Goal: Information Seeking & Learning: Learn about a topic

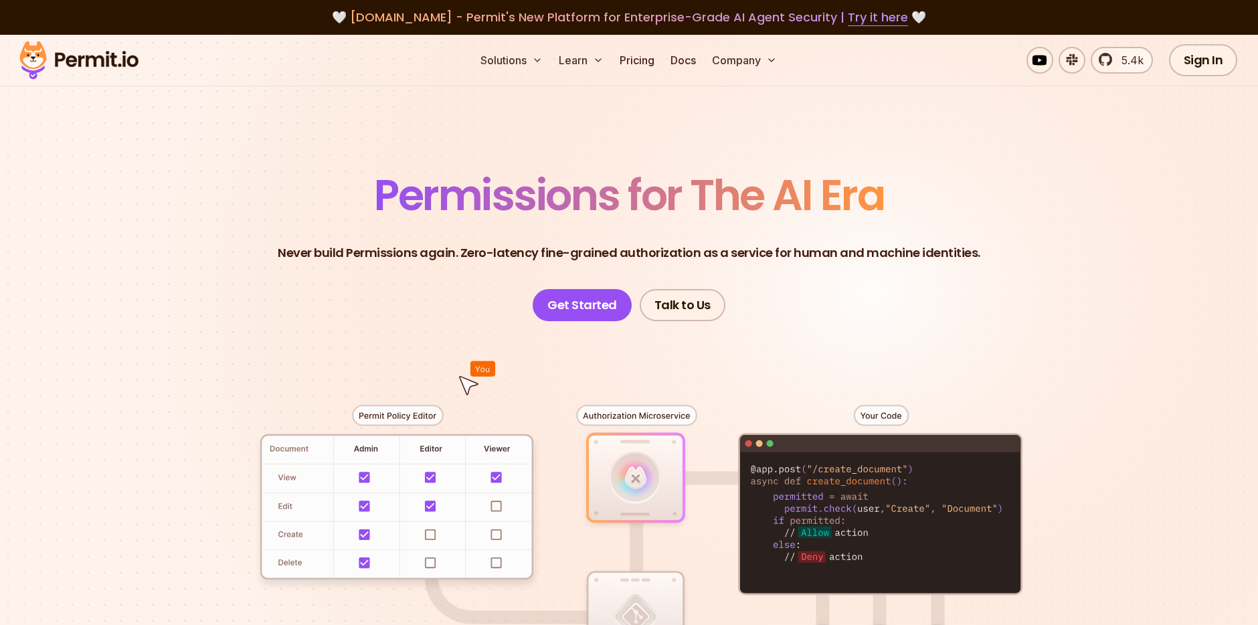
scroll to position [8, 0]
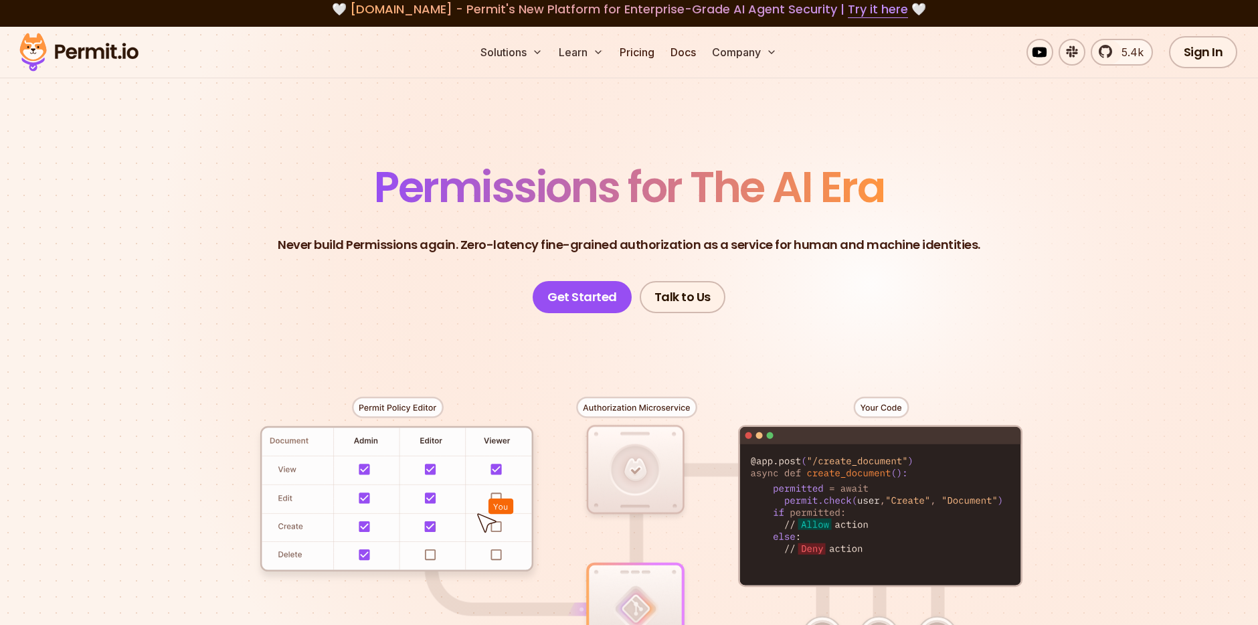
click at [739, 240] on p "Never build Permissions again. Zero-latency fine-grained authorization as a ser…" at bounding box center [629, 244] width 702 height 19
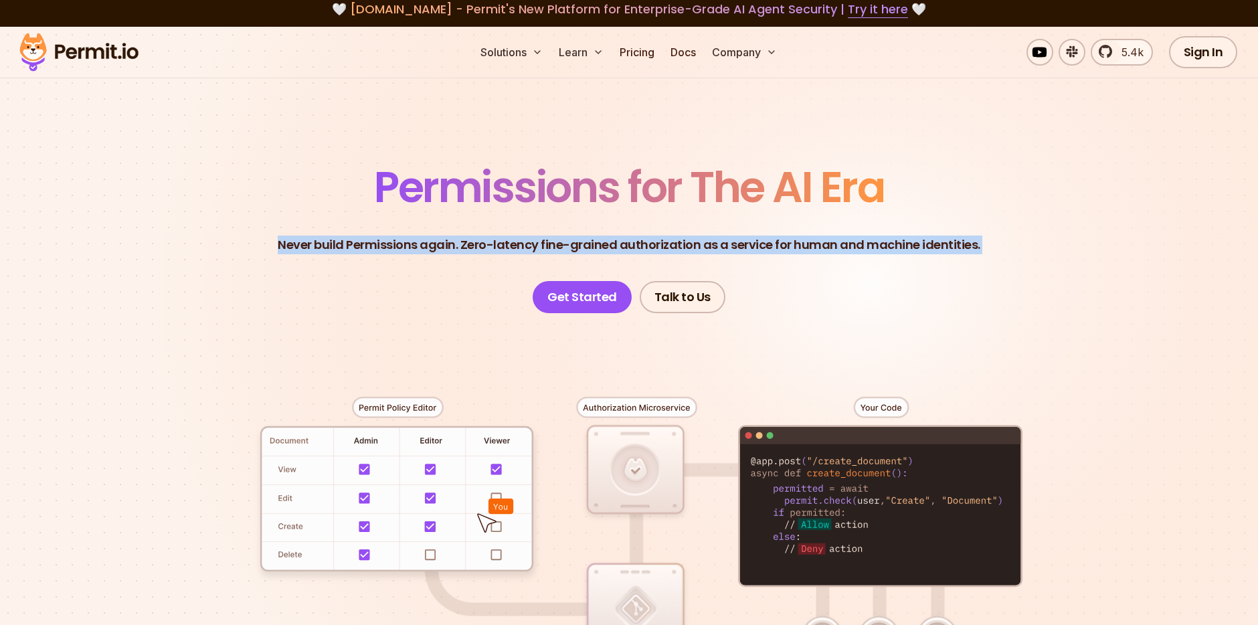
click at [739, 240] on p "Never build Permissions again. Zero-latency fine-grained authorization as a ser…" at bounding box center [629, 244] width 702 height 19
click at [696, 248] on p "Never build Permissions again. Zero-latency fine-grained authorization as a ser…" at bounding box center [629, 244] width 702 height 19
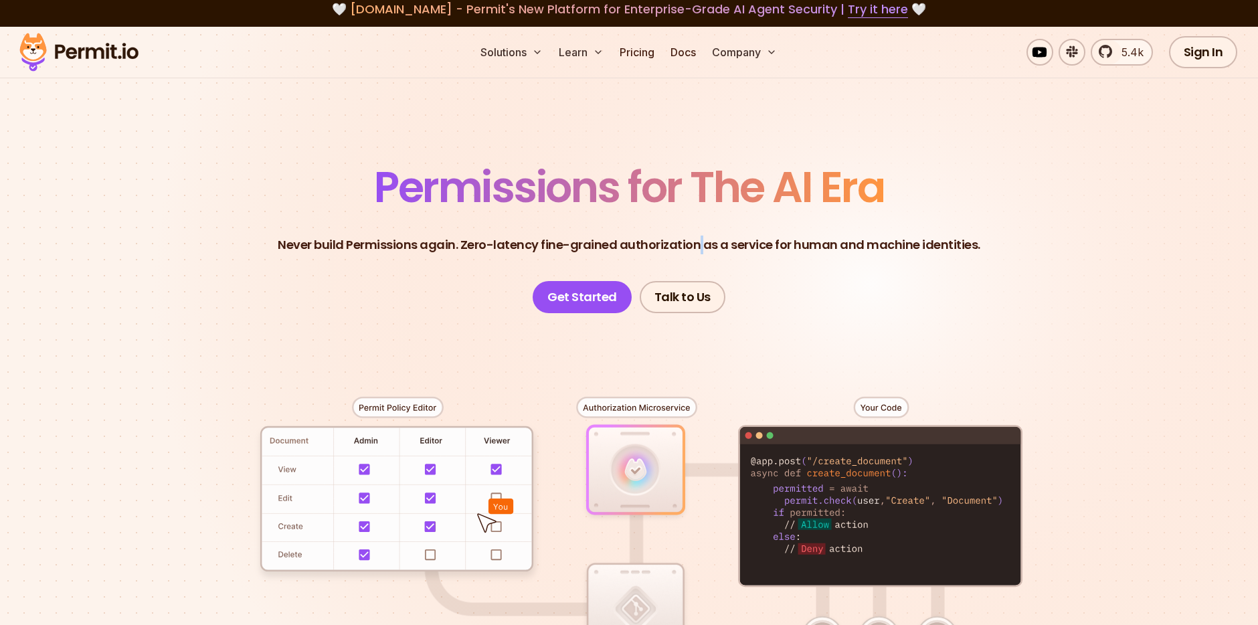
click at [696, 248] on p "Never build Permissions again. Zero-latency fine-grained authorization as a ser…" at bounding box center [629, 244] width 702 height 19
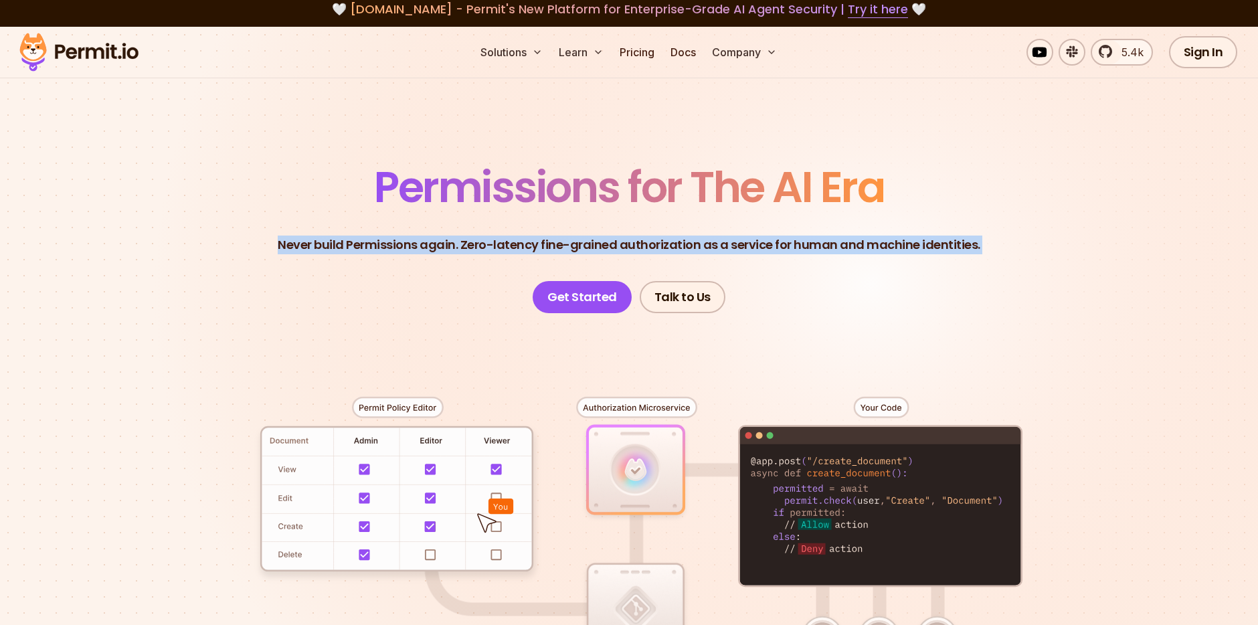
click at [696, 248] on p "Never build Permissions again. Zero-latency fine-grained authorization as a ser…" at bounding box center [629, 244] width 702 height 19
click at [525, 248] on p "Never build Permissions again. Zero-latency fine-grained authorization as a ser…" at bounding box center [629, 244] width 702 height 19
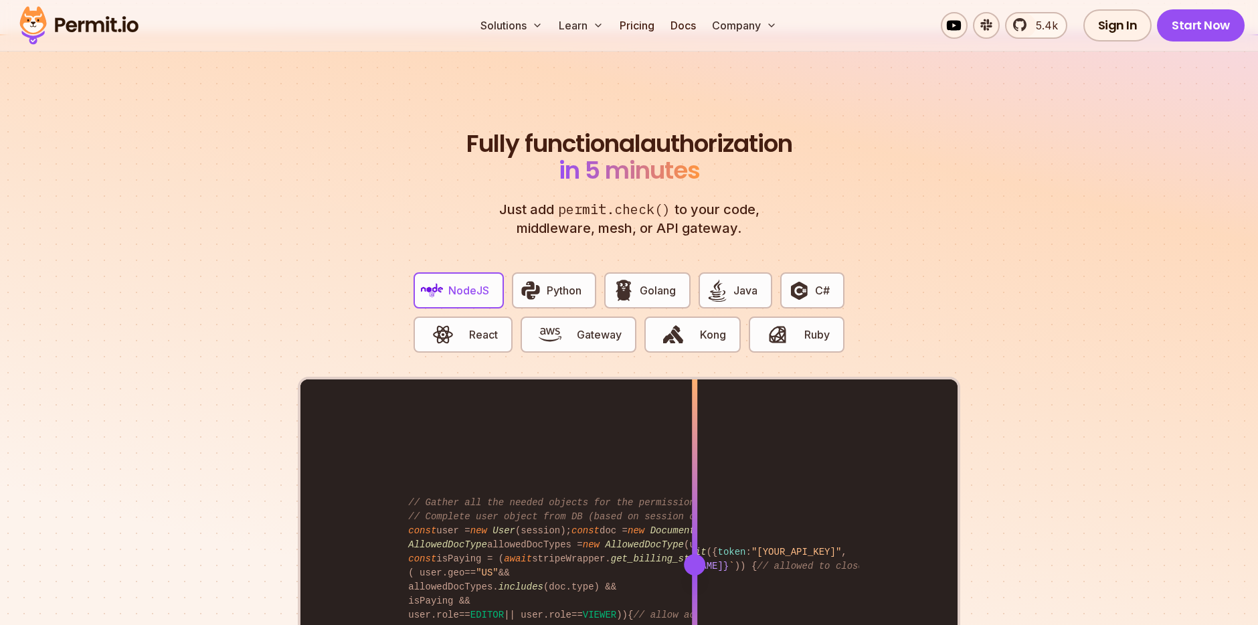
scroll to position [2453, 0]
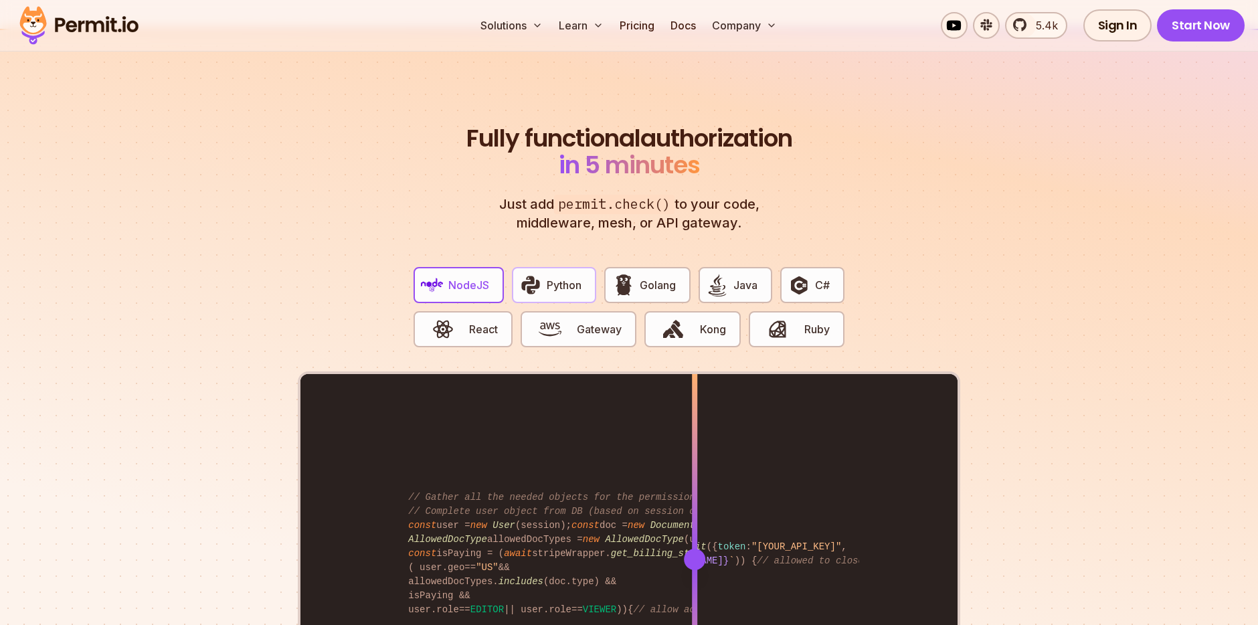
click at [547, 267] on button "Python" at bounding box center [554, 285] width 84 height 36
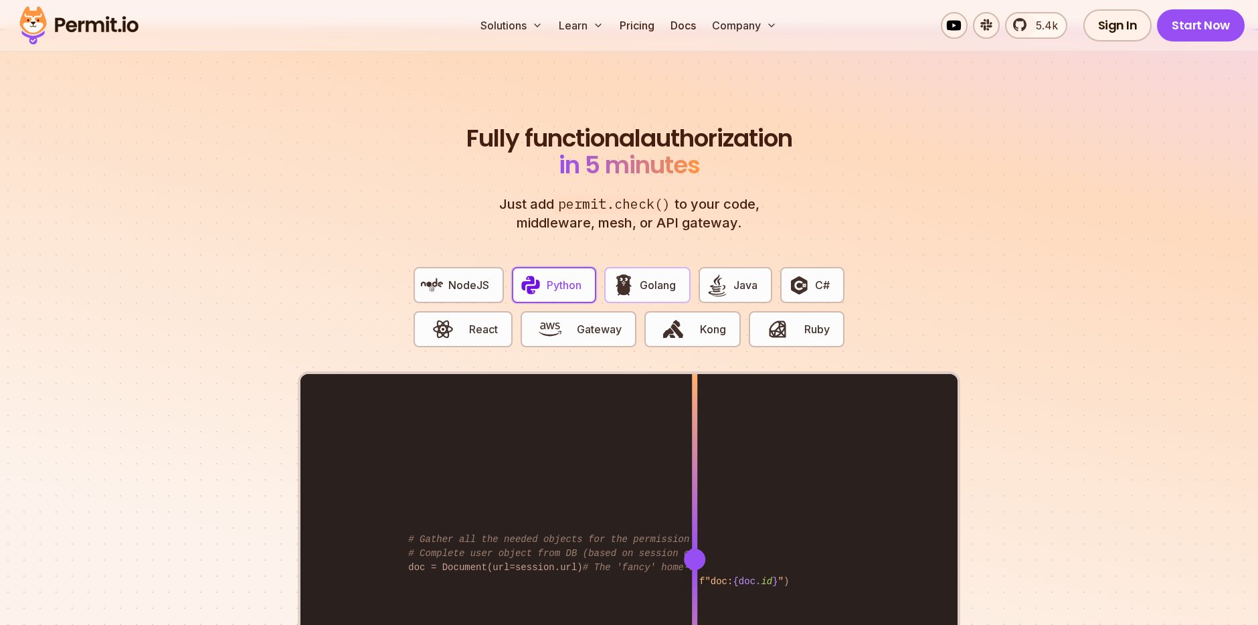
click at [664, 278] on button "Golang" at bounding box center [647, 285] width 86 height 36
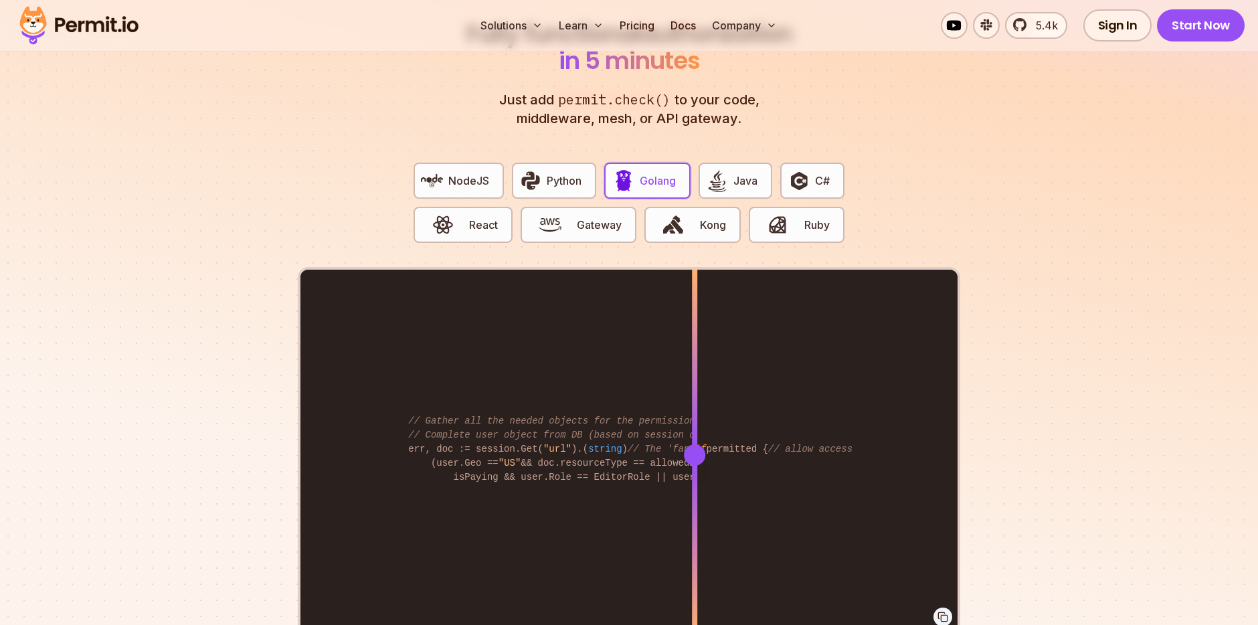
scroll to position [2559, 0]
click at [728, 169] on img "button" at bounding box center [717, 179] width 23 height 23
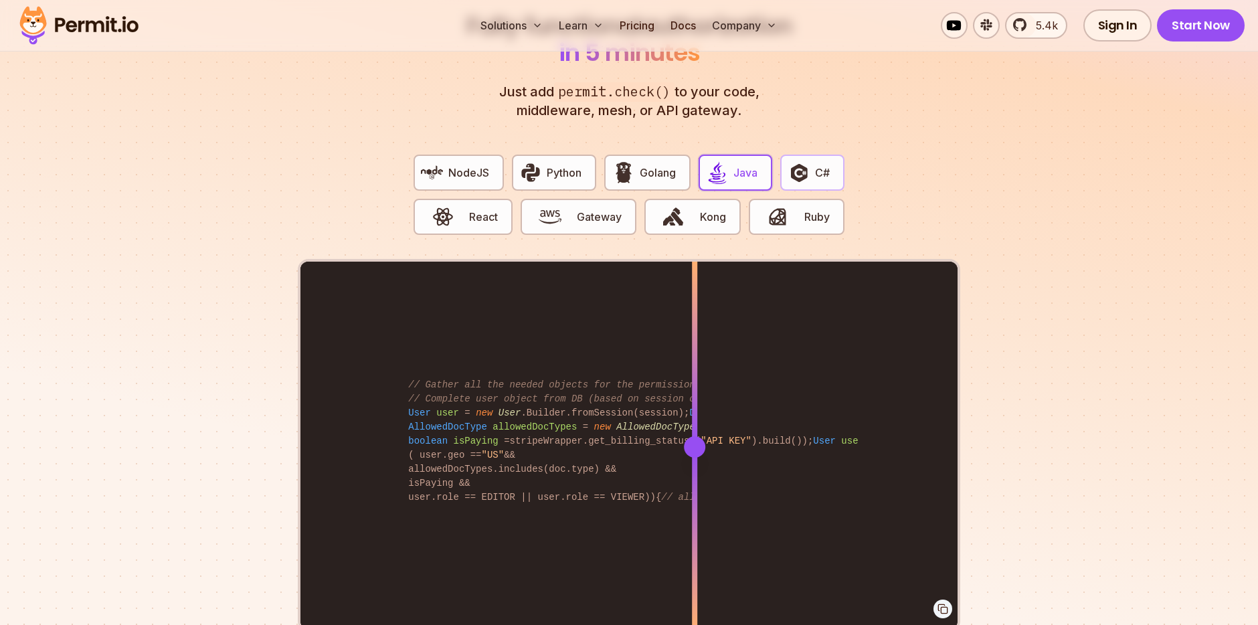
scroll to position [2567, 0]
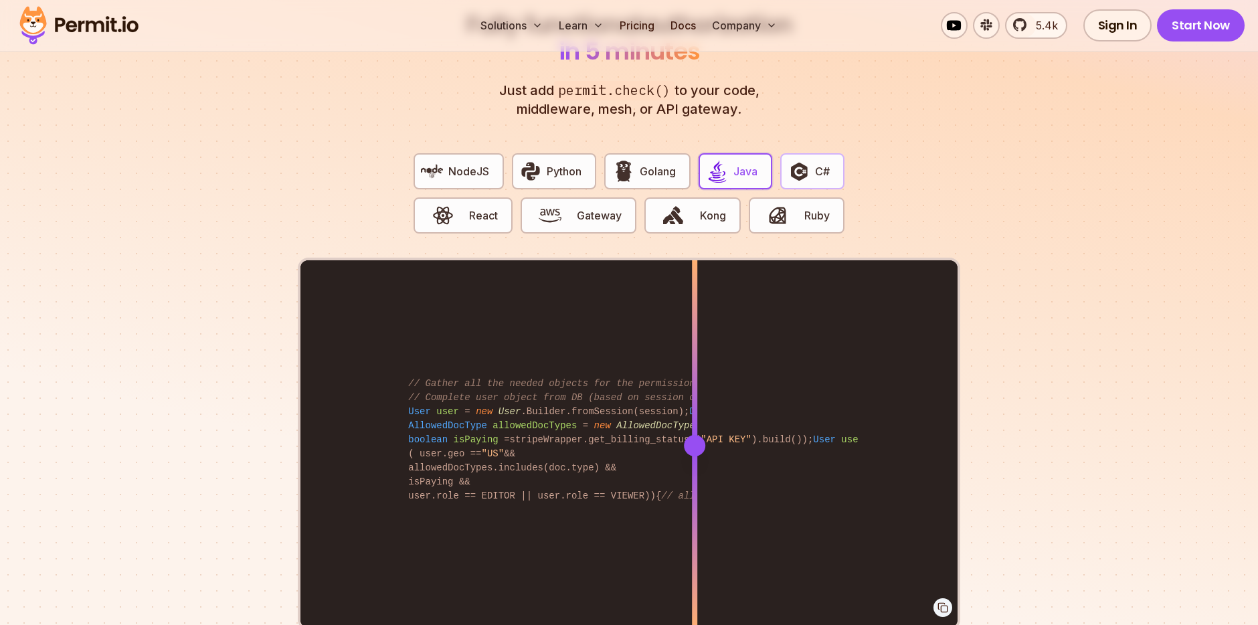
click at [812, 153] on button "C#" at bounding box center [812, 171] width 64 height 36
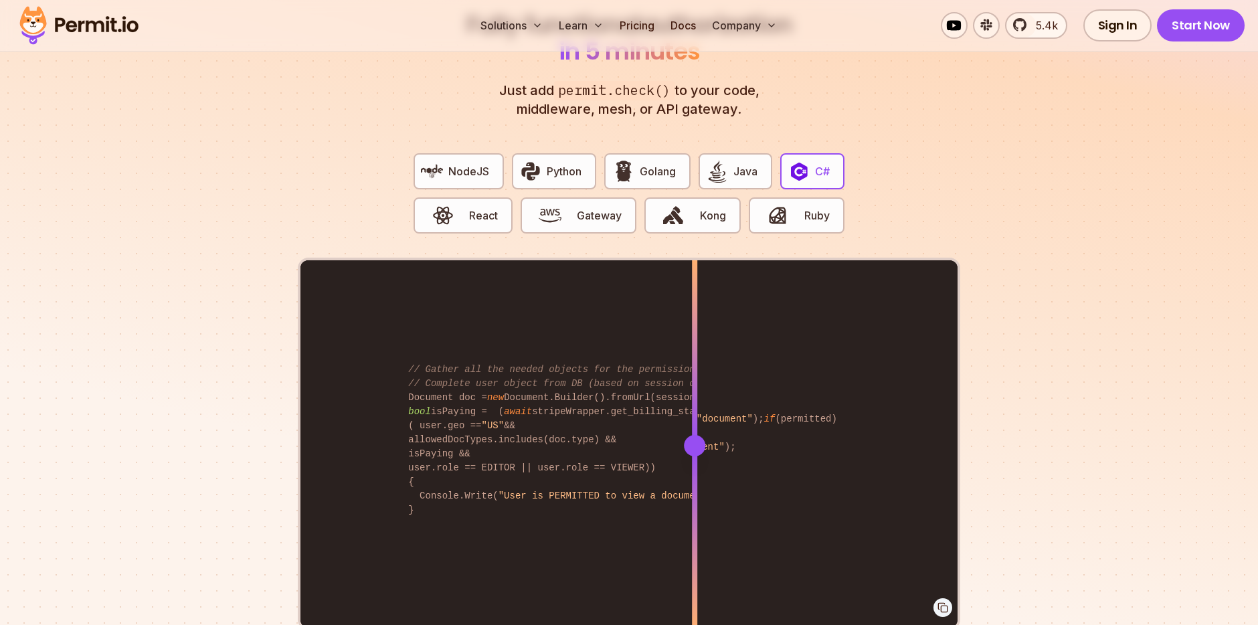
click at [405, 201] on div "NodeJS Python Golang Java C# React Gateway Kong Ruby" at bounding box center [629, 199] width 452 height 115
click at [475, 207] on span "React" at bounding box center [483, 215] width 29 height 16
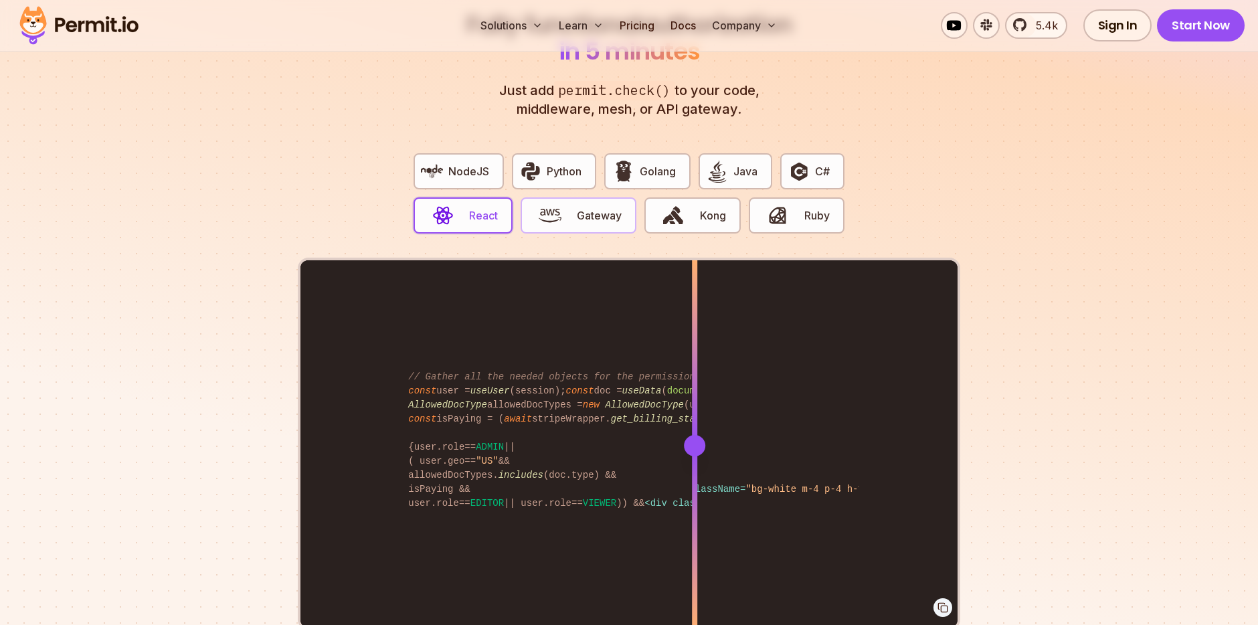
click at [583, 207] on span "Gateway" at bounding box center [599, 215] width 45 height 16
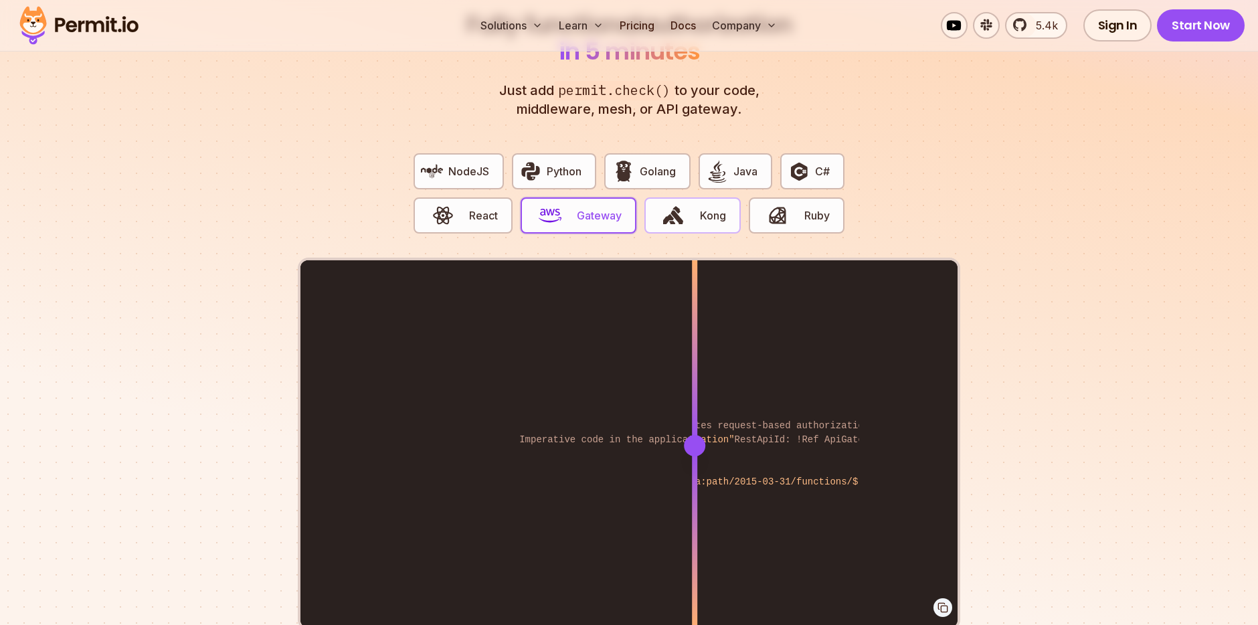
click at [666, 204] on img "button" at bounding box center [673, 215] width 23 height 23
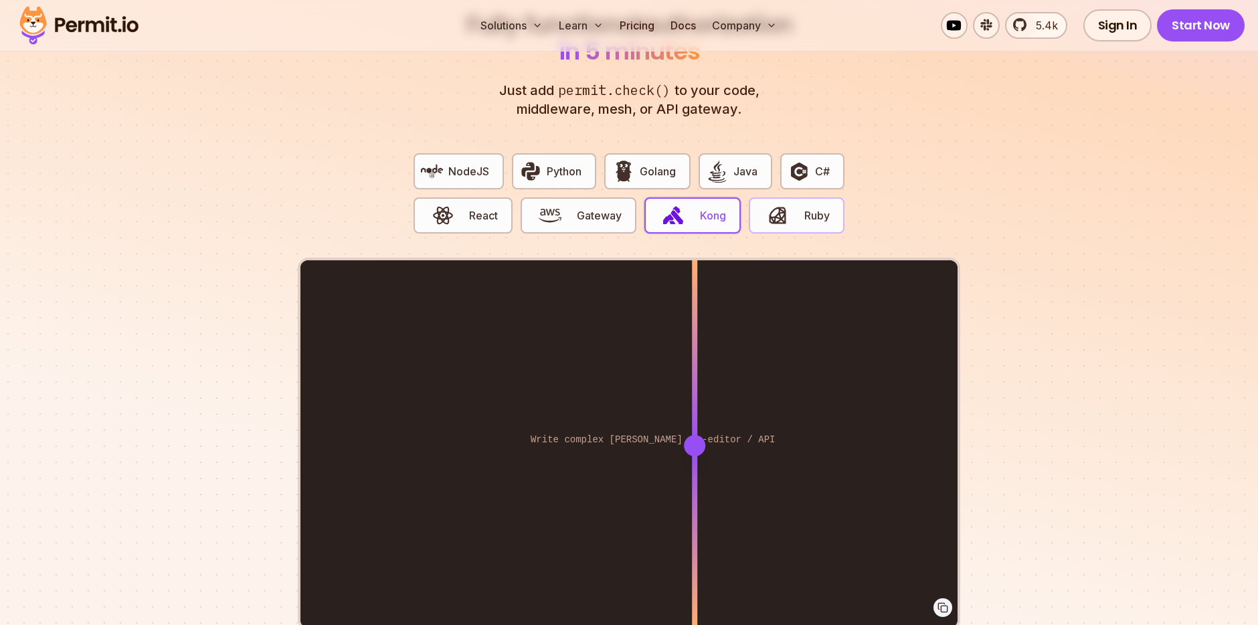
click at [787, 207] on img "button" at bounding box center [777, 215] width 23 height 23
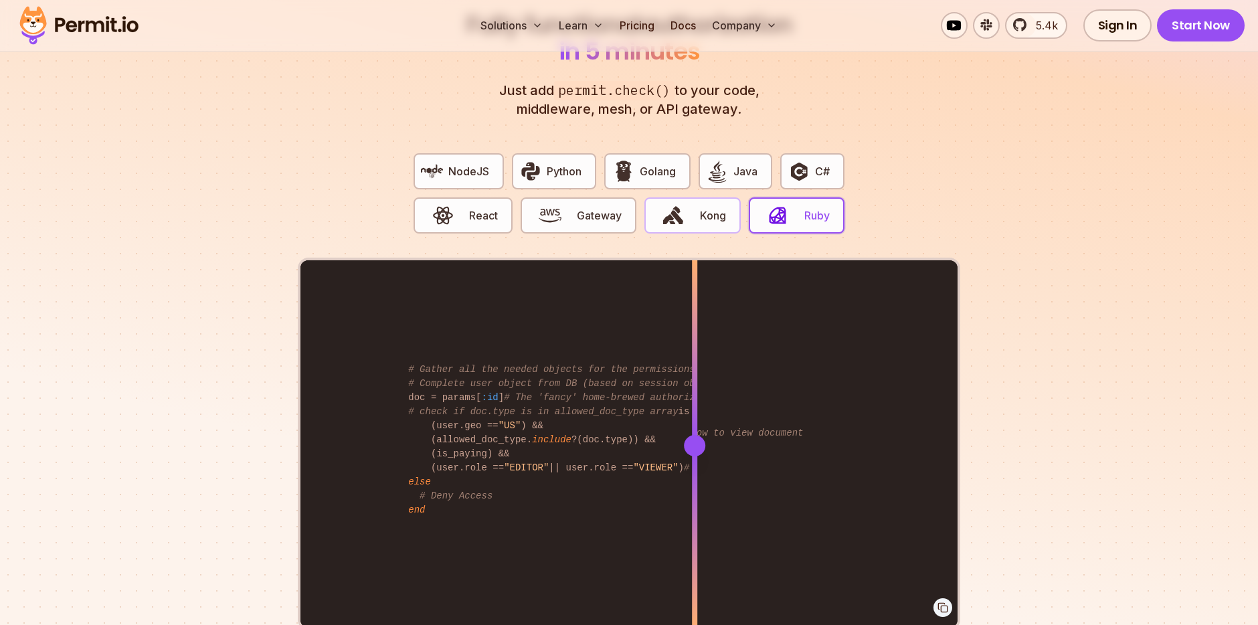
click at [695, 197] on button "Kong" at bounding box center [692, 215] width 96 height 36
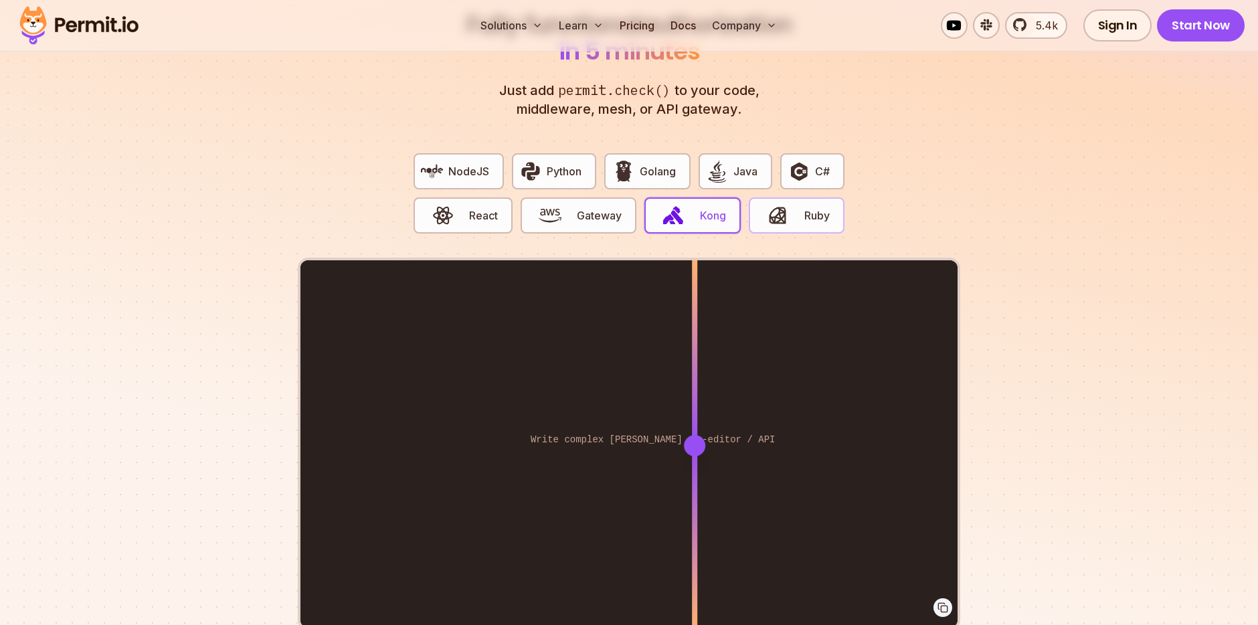
click at [798, 204] on span "button" at bounding box center [777, 215] width 45 height 23
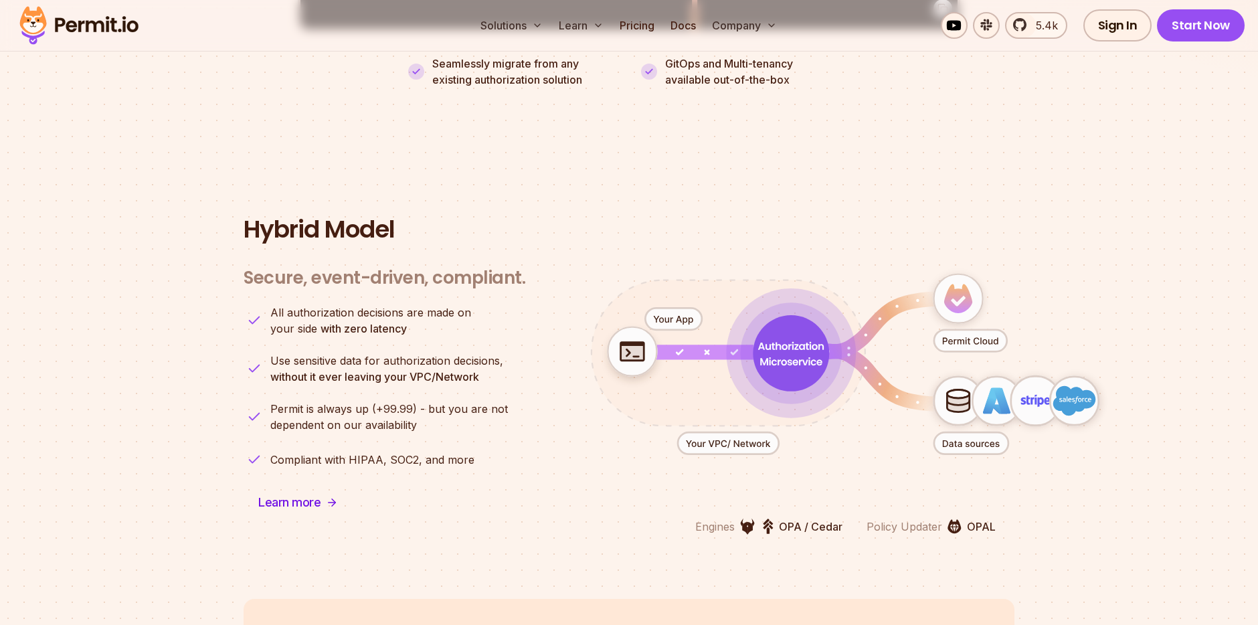
scroll to position [3161, 0]
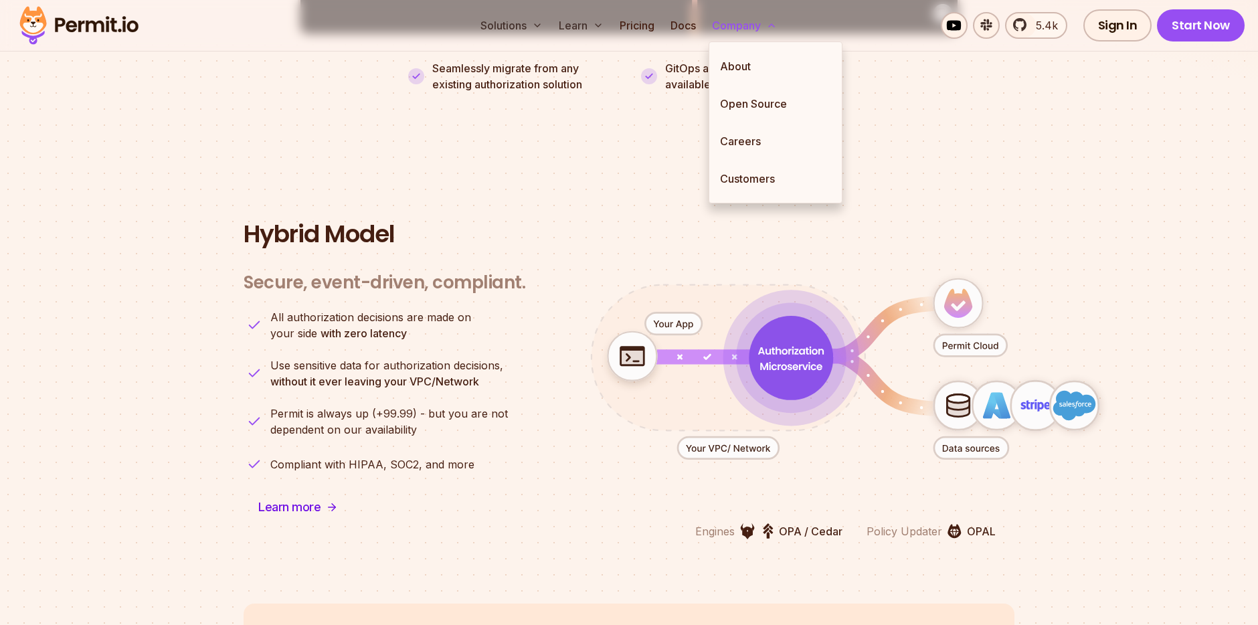
click at [737, 24] on button "Company" at bounding box center [744, 25] width 76 height 27
click at [753, 111] on link "Open Source" at bounding box center [775, 103] width 132 height 37
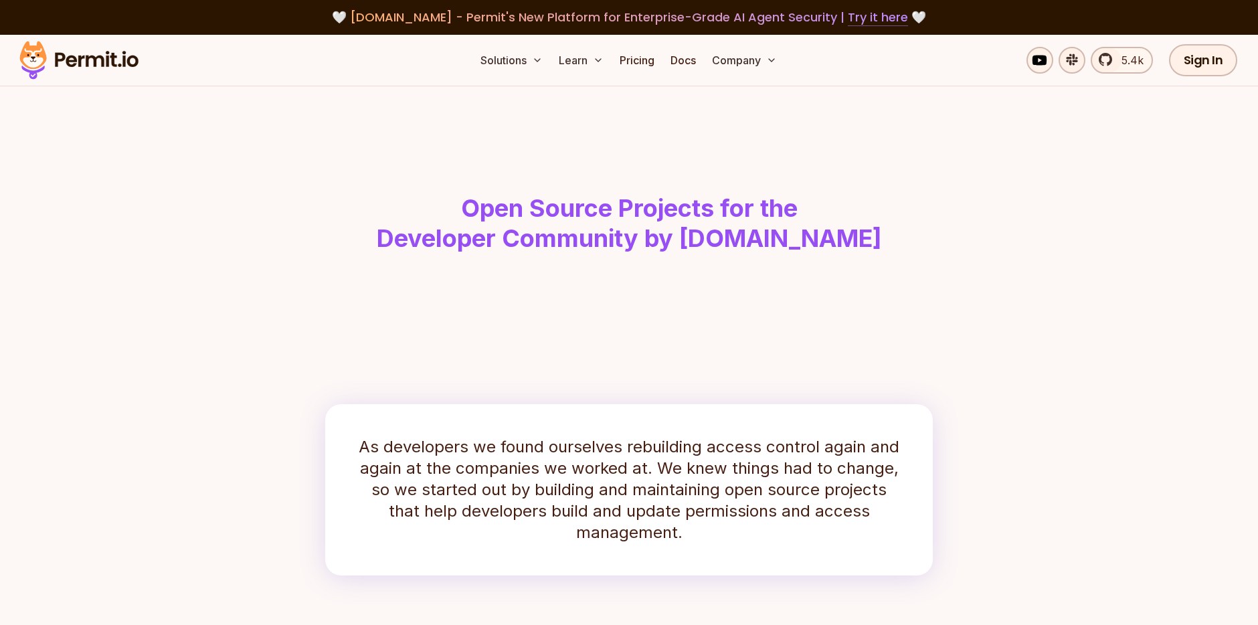
click at [877, 21] on link "Try it here" at bounding box center [878, 17] width 60 height 17
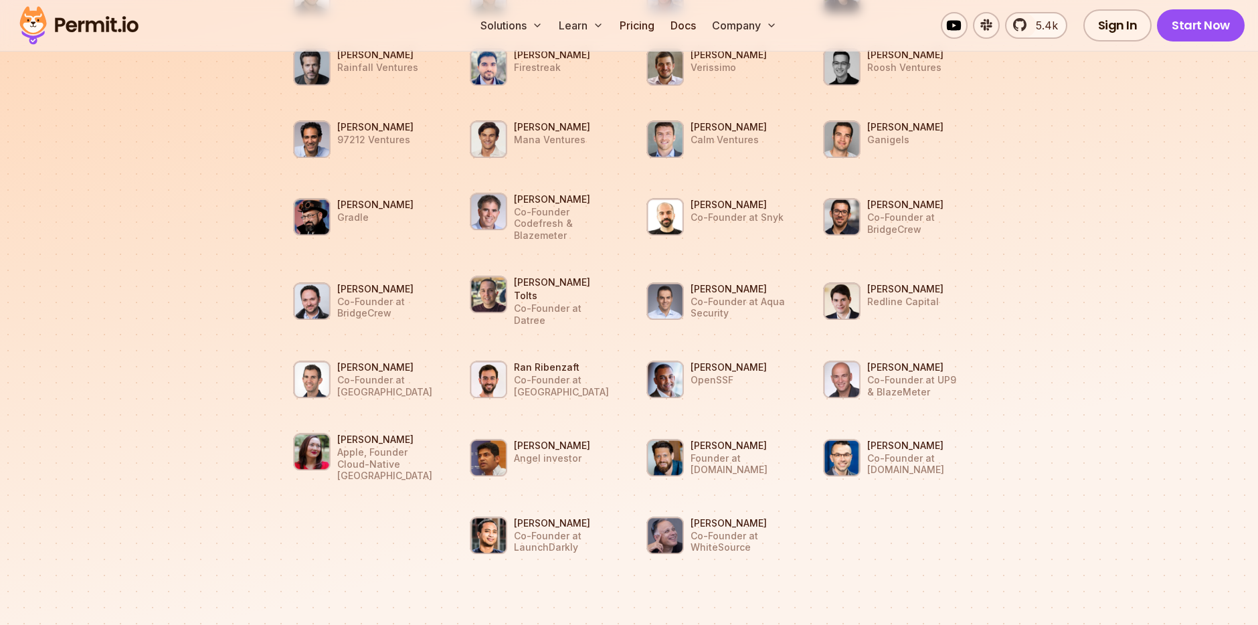
scroll to position [1371, 0]
